Goal: Check status: Check status

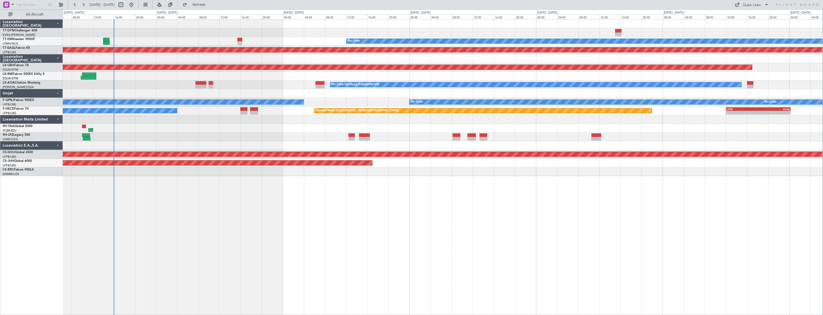
click at [210, 198] on div "Planned Maint No Crew Planned Maint Dubai (Al Maktoum Intl) Planned Maint Nurnb…" at bounding box center [443, 167] width 760 height 296
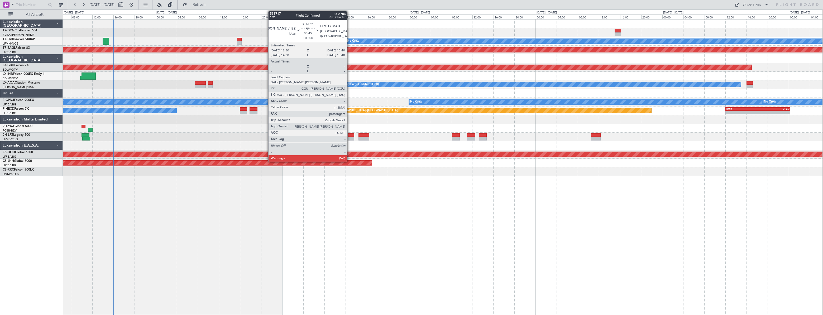
click at [350, 135] on div at bounding box center [351, 136] width 6 height 4
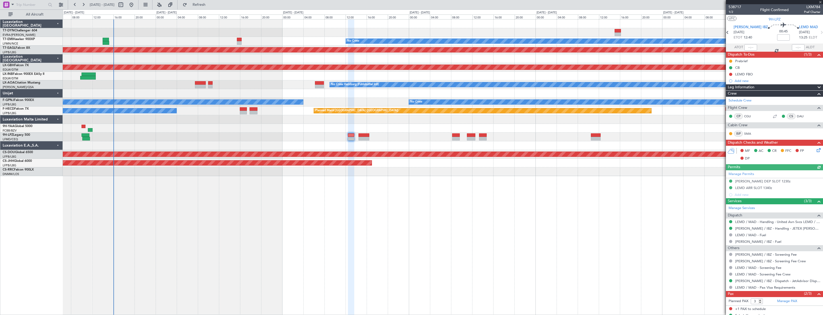
scroll to position [21, 0]
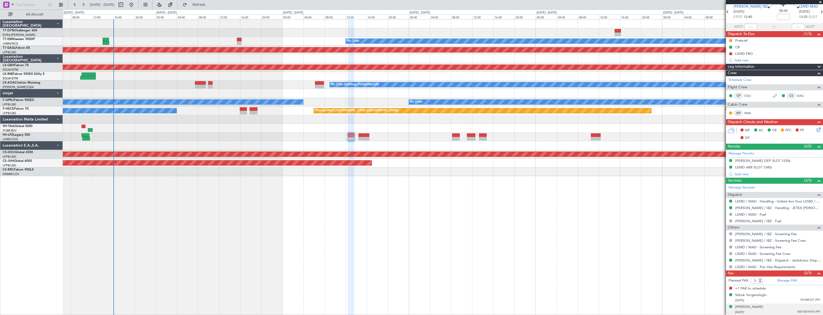
click at [517, 198] on div "02/12/2000 10013014314 (PP)" at bounding box center [777, 312] width 85 height 5
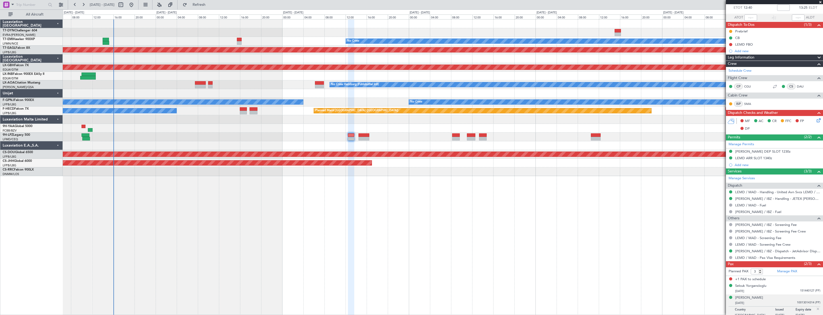
scroll to position [34, 0]
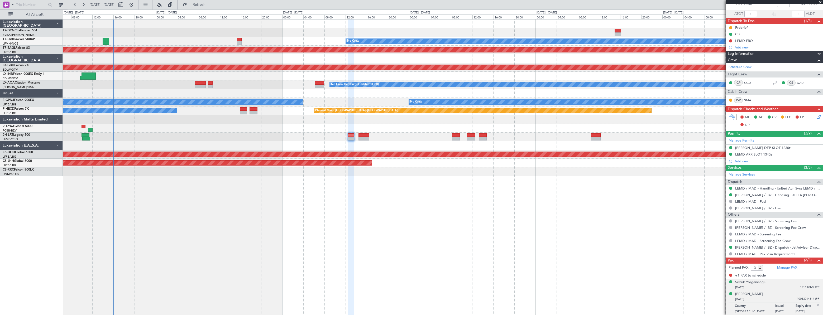
click at [517, 198] on div "20/05/1967 151440127 (PP)" at bounding box center [777, 287] width 85 height 5
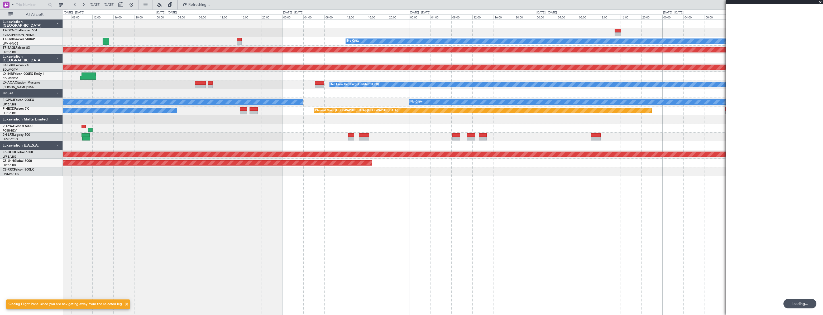
scroll to position [0, 0]
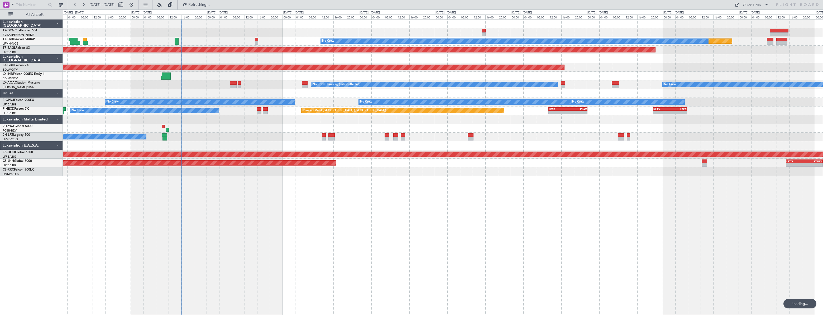
click at [321, 190] on div "Planned Maint No Crew Planned Maint [GEOGRAPHIC_DATA] (Al Maktoum Intl) Planned…" at bounding box center [443, 167] width 760 height 296
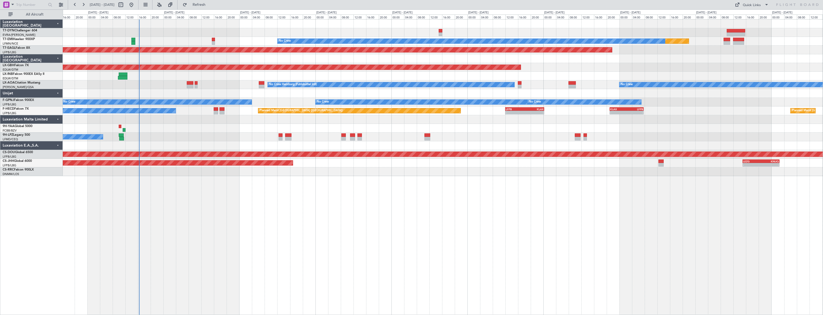
click at [240, 197] on div "Planned Maint No Crew Planned Maint [GEOGRAPHIC_DATA] (Al Maktoum Intl) Planned…" at bounding box center [443, 167] width 760 height 296
